Goal: Transaction & Acquisition: Obtain resource

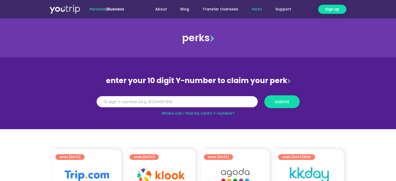
click at [179, 101] on input "Y Number" at bounding box center [177, 101] width 161 height 11
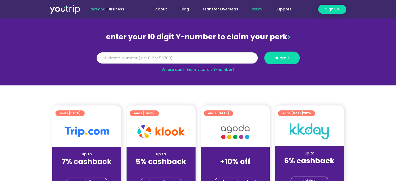
scroll to position [26, 0]
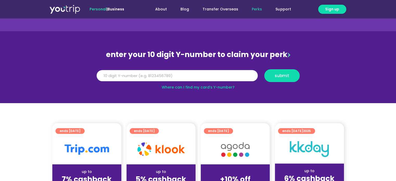
click at [217, 75] on input "Y Number" at bounding box center [177, 75] width 161 height 11
type input "8136351783"
click at [285, 74] on span "submit" at bounding box center [282, 76] width 15 height 4
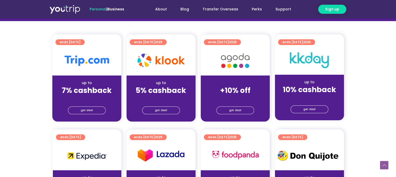
scroll to position [130, 0]
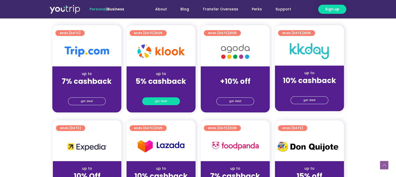
click at [161, 100] on span "get deal" at bounding box center [161, 101] width 12 height 7
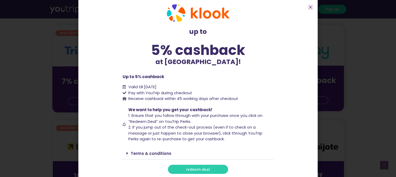
scroll to position [9, 0]
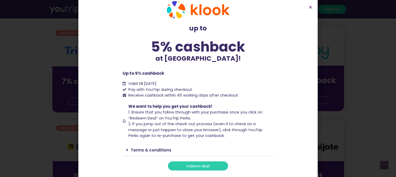
click at [203, 166] on span "redeem deal" at bounding box center [198, 166] width 24 height 4
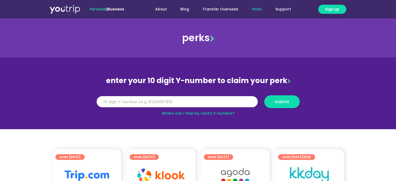
click at [161, 101] on input "Y Number" at bounding box center [177, 101] width 161 height 11
type input "8136351783"
click at [290, 101] on span "submit" at bounding box center [282, 102] width 27 height 4
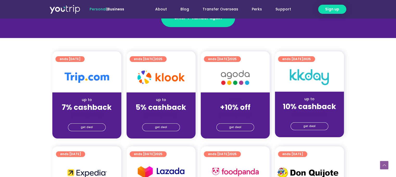
scroll to position [182, 0]
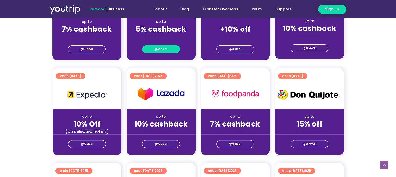
click at [171, 49] on link "get deal" at bounding box center [161, 49] width 38 height 8
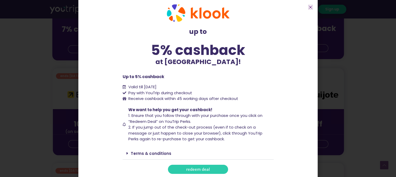
scroll to position [9, 0]
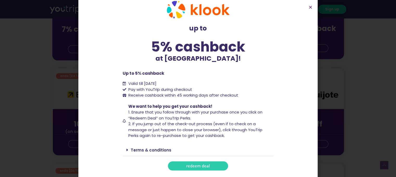
click at [208, 166] on link "redeem deal" at bounding box center [198, 166] width 60 height 9
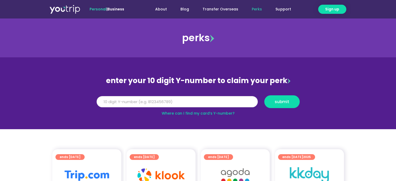
click at [157, 102] on input "Y Number" at bounding box center [177, 101] width 161 height 11
type input "8136351783"
click at [281, 100] on span "submit" at bounding box center [282, 102] width 15 height 4
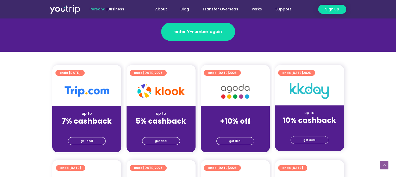
scroll to position [130, 0]
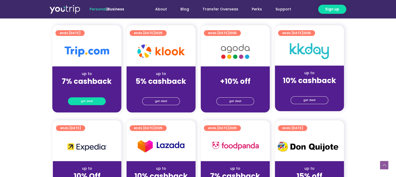
click at [96, 100] on link "get deal" at bounding box center [87, 101] width 38 height 8
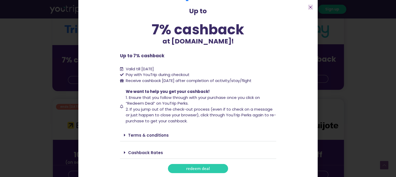
scroll to position [182, 0]
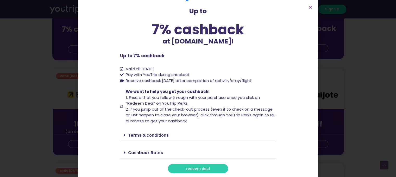
click at [197, 168] on span "redeem deal" at bounding box center [198, 169] width 24 height 4
